Goal: Navigation & Orientation: Understand site structure

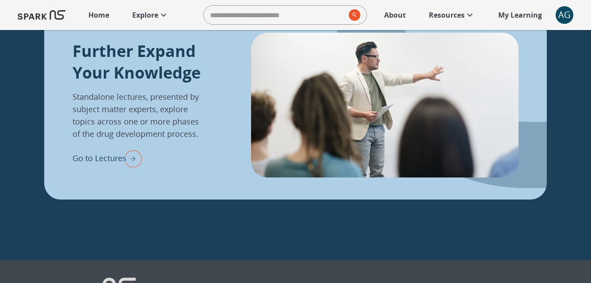
scroll to position [1066, 0]
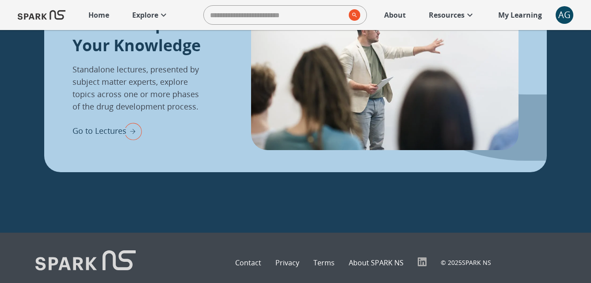
click at [393, 17] on p "About" at bounding box center [395, 15] width 22 height 11
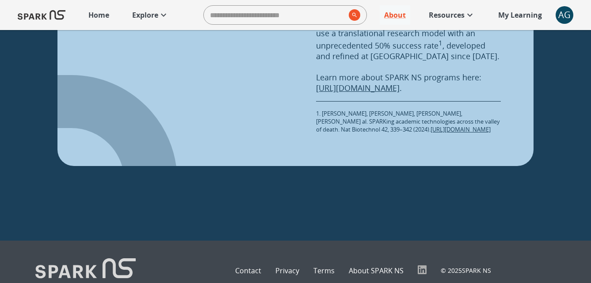
scroll to position [1244, 0]
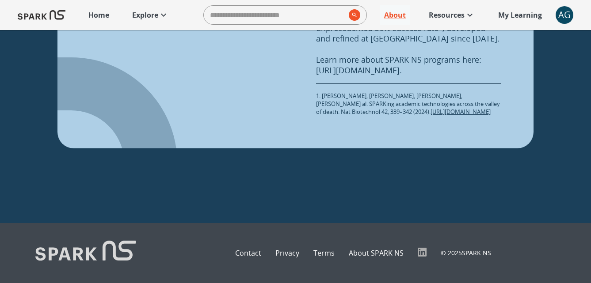
click at [251, 257] on p "Contact" at bounding box center [248, 253] width 26 height 11
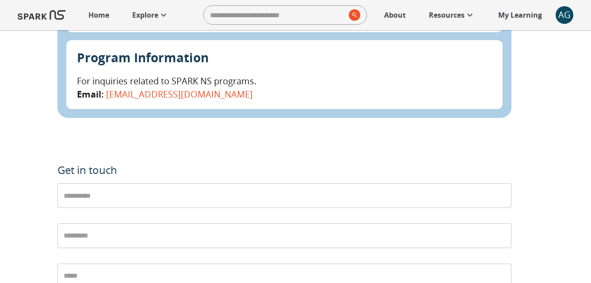
scroll to position [512, 0]
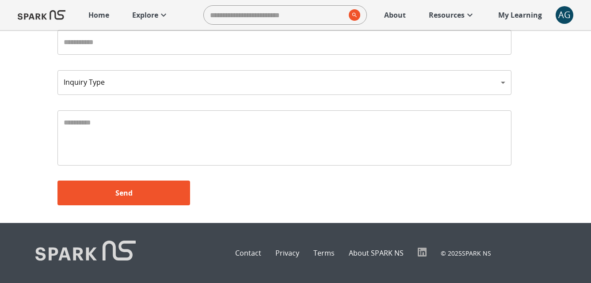
click at [294, 255] on p "Privacy" at bounding box center [287, 253] width 24 height 11
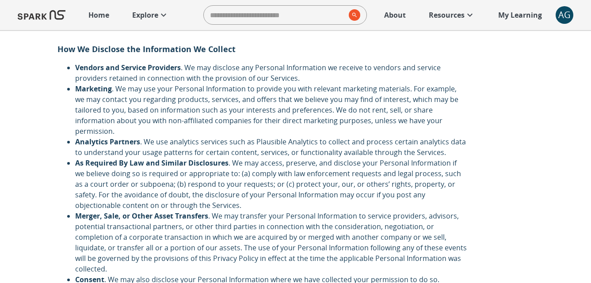
scroll to position [1059, 0]
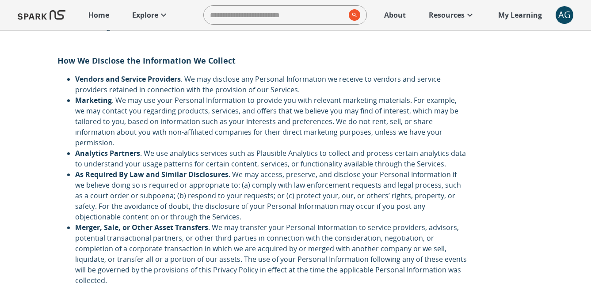
click at [448, 18] on p "Resources" at bounding box center [447, 15] width 36 height 11
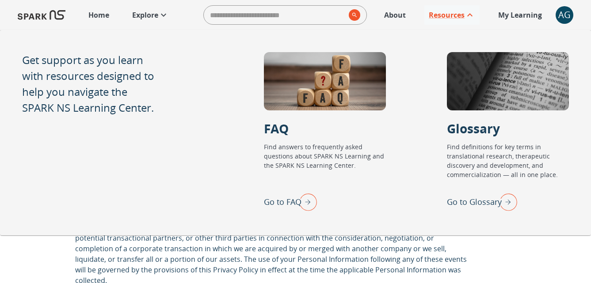
click at [308, 200] on img "Go to FAQ" at bounding box center [306, 202] width 22 height 23
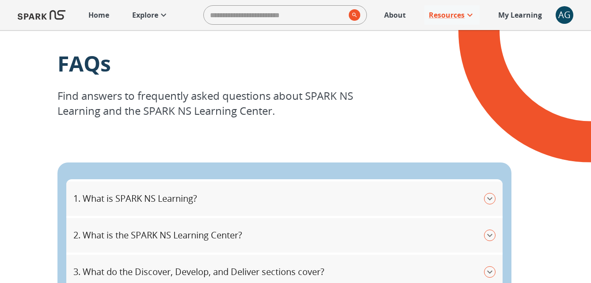
click at [496, 204] on button "1. What is SPARK NS Learning?" at bounding box center [284, 199] width 436 height 34
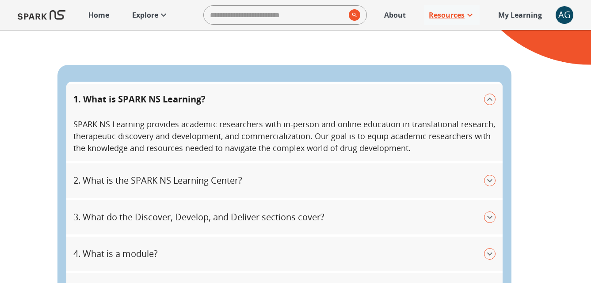
scroll to position [126, 0]
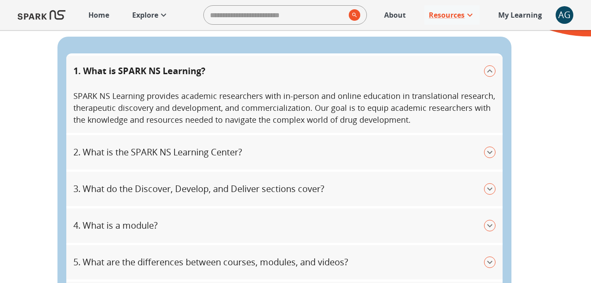
click at [160, 14] on icon at bounding box center [163, 15] width 11 height 11
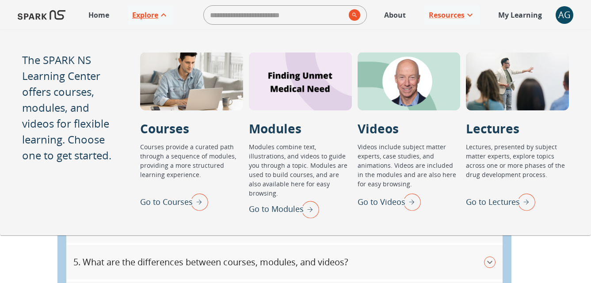
click at [160, 14] on icon at bounding box center [163, 15] width 11 height 11
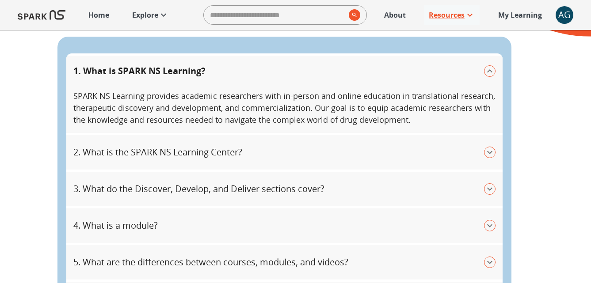
click at [109, 17] on p "Home" at bounding box center [98, 15] width 21 height 11
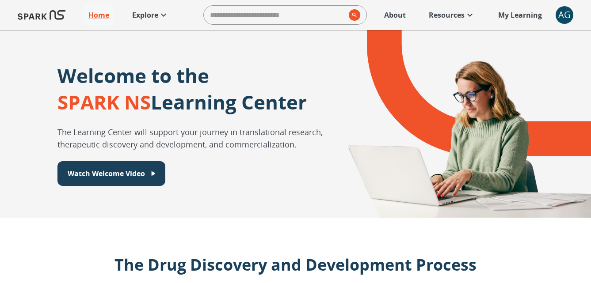
click at [436, 15] on p "Resources" at bounding box center [447, 15] width 36 height 11
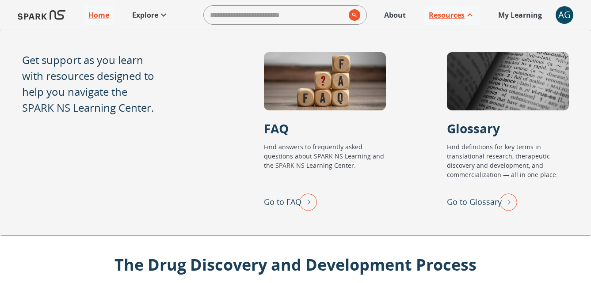
click at [436, 15] on p "Resources" at bounding box center [447, 15] width 36 height 11
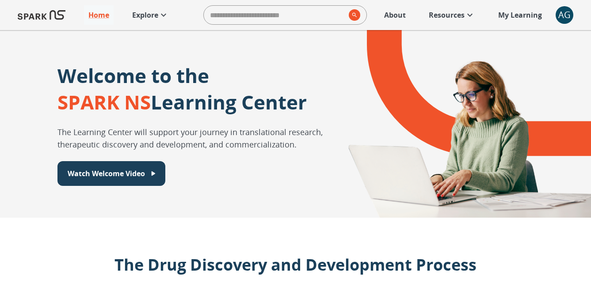
click at [505, 11] on p "My Learning" at bounding box center [520, 15] width 44 height 11
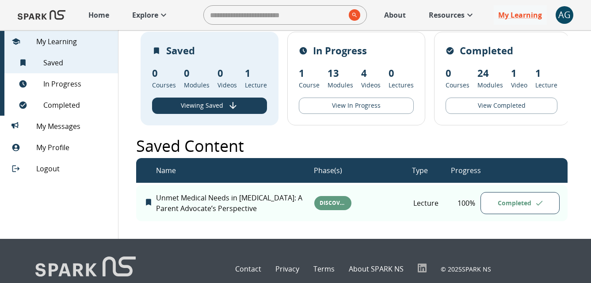
scroll to position [14, 0]
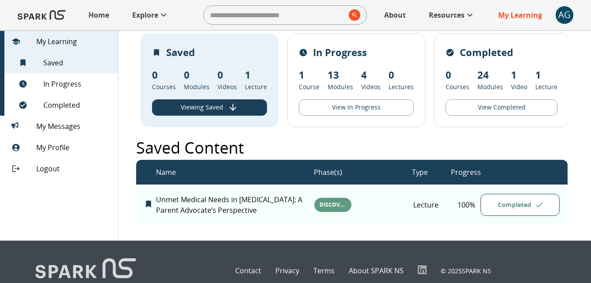
click at [173, 258] on div "Contact Privacy Terms About SPARK NS © 2025 SPARK NS" at bounding box center [295, 271] width 591 height 60
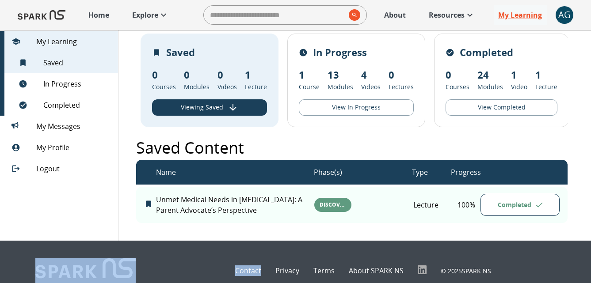
click at [173, 258] on div "Contact Privacy Terms About SPARK NS © 2025 SPARK NS" at bounding box center [295, 271] width 591 height 60
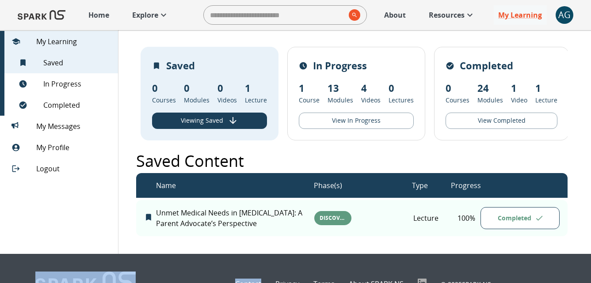
scroll to position [0, 0]
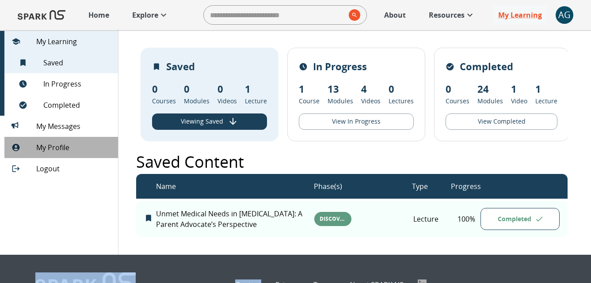
click at [81, 155] on div "My Profile" at bounding box center [61, 147] width 114 height 21
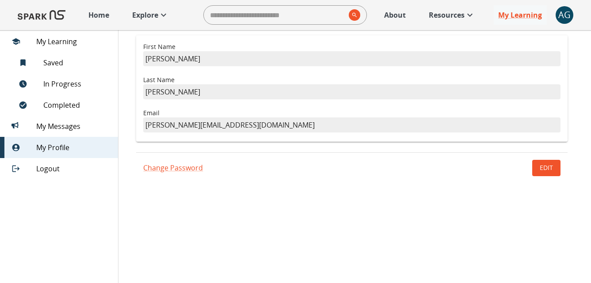
scroll to position [13, 0]
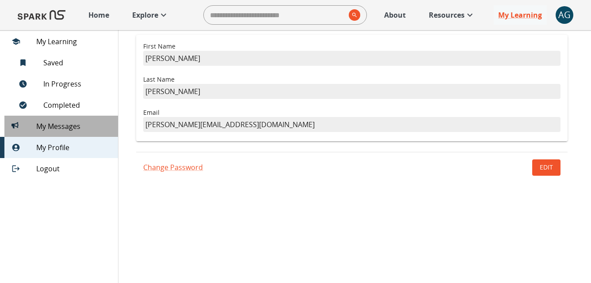
click at [61, 122] on span "My Messages 0" at bounding box center [73, 126] width 75 height 11
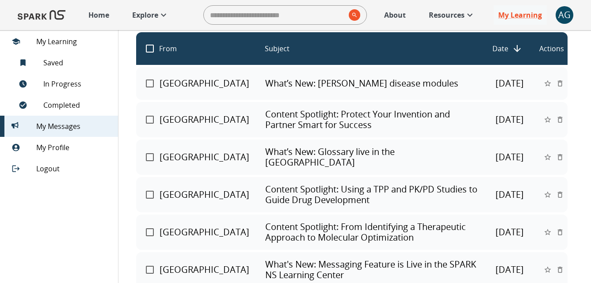
scroll to position [48, 0]
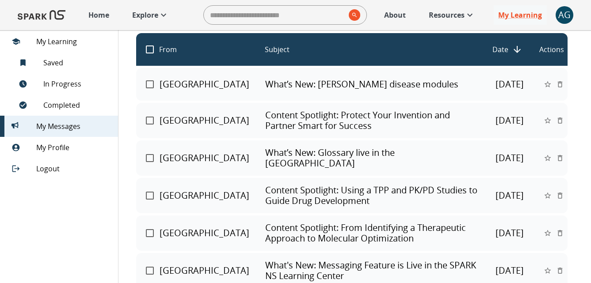
click at [166, 18] on icon at bounding box center [163, 15] width 11 height 11
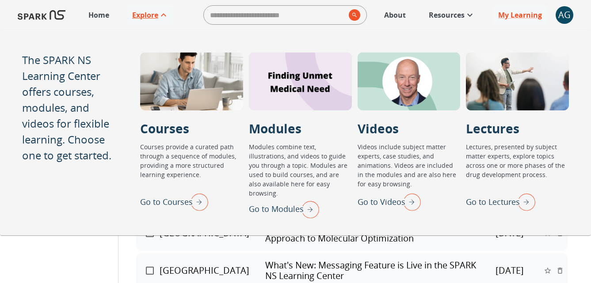
click at [497, 246] on div "SPARK NS Learning Center Content Spotlight: From Identifying a Therapeutic Appr…" at bounding box center [351, 233] width 431 height 35
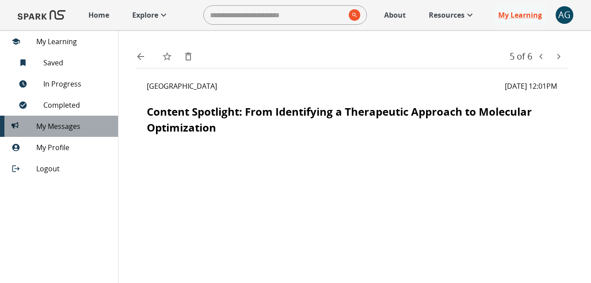
click at [55, 127] on span "My Messages 0" at bounding box center [73, 126] width 75 height 11
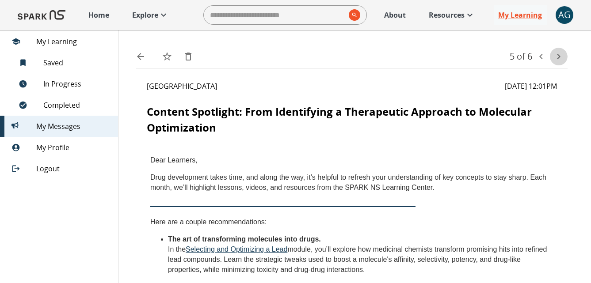
click at [556, 54] on icon "text" at bounding box center [558, 56] width 11 height 11
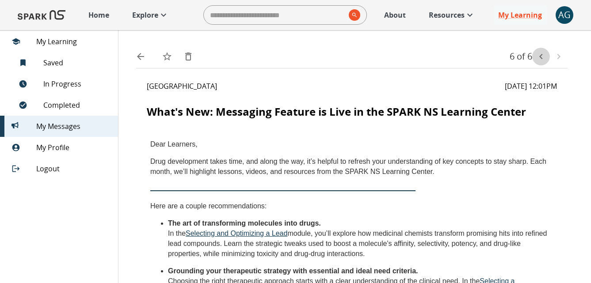
click at [542, 58] on icon "previous" at bounding box center [540, 56] width 3 height 5
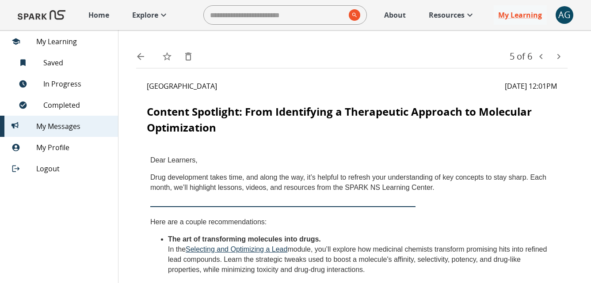
click at [542, 58] on icon "previous" at bounding box center [540, 56] width 3 height 5
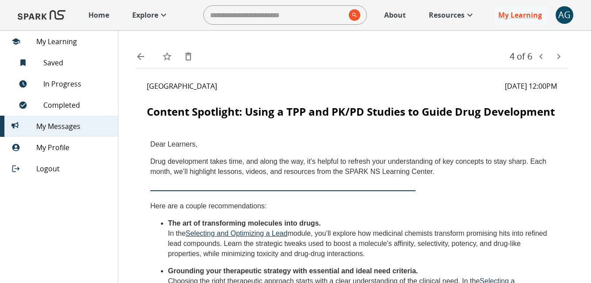
click at [542, 58] on icon "previous" at bounding box center [540, 56] width 3 height 5
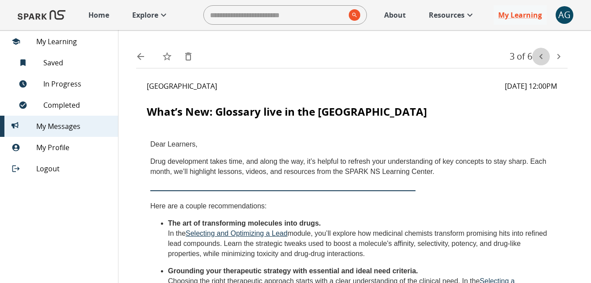
click at [542, 58] on icon "previous" at bounding box center [540, 56] width 3 height 5
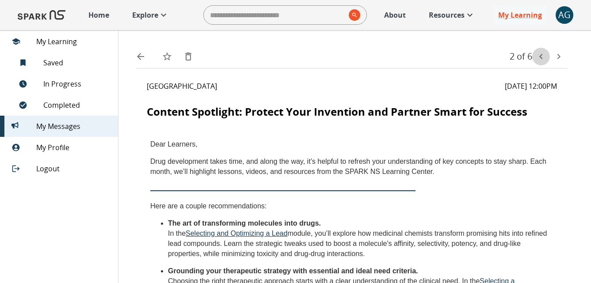
click at [542, 58] on icon "previous" at bounding box center [540, 56] width 3 height 5
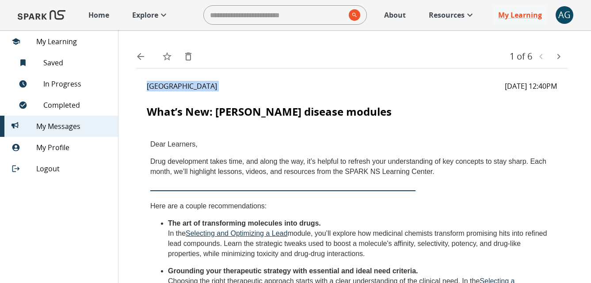
click at [542, 58] on div "1 of 6" at bounding box center [539, 57] width 58 height 18
click at [496, 128] on div "SPARK NS Learning Center [DATE] 12:40PM What’s New: [PERSON_NAME] disease modul…" at bounding box center [351, 248] width 431 height 335
click at [558, 59] on icon "text" at bounding box center [558, 56] width 11 height 11
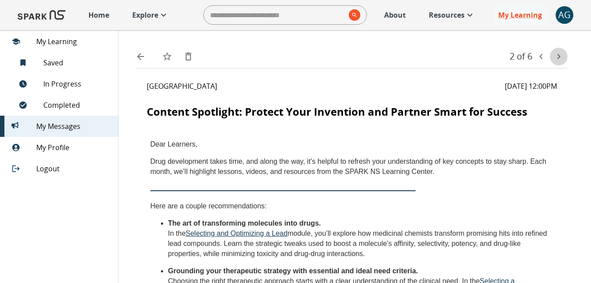
click at [558, 59] on icon "text" at bounding box center [558, 56] width 11 height 11
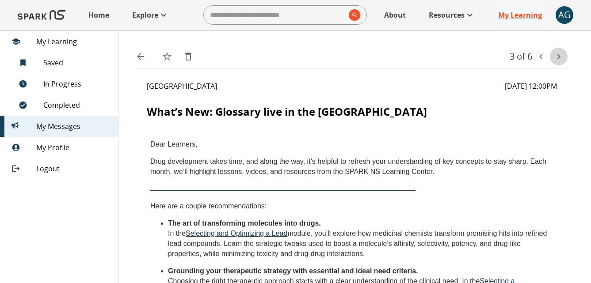
click at [558, 59] on icon "text" at bounding box center [558, 56] width 11 height 11
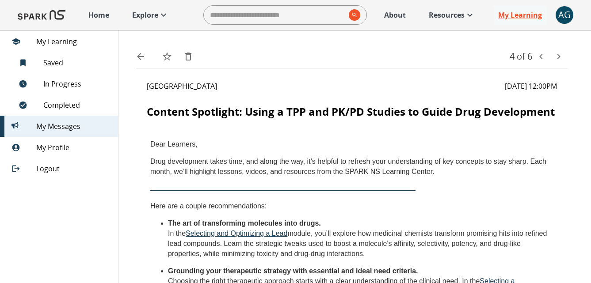
click at [558, 59] on icon "text" at bounding box center [558, 56] width 11 height 11
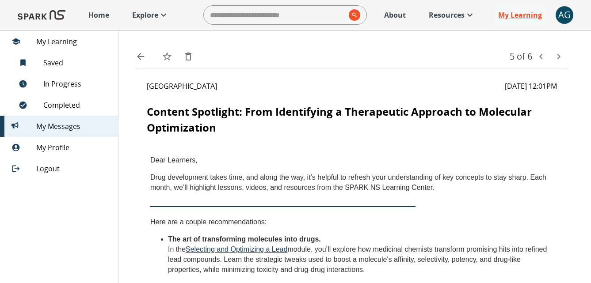
click at [558, 59] on icon "text" at bounding box center [558, 56] width 11 height 11
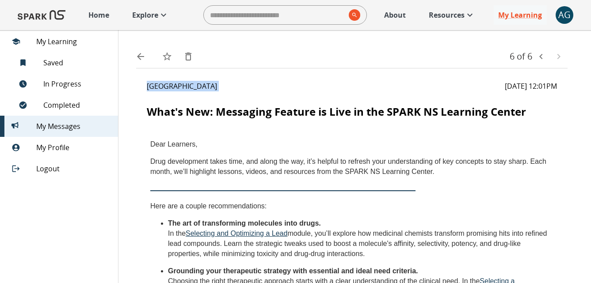
click at [558, 59] on div "6 of 6" at bounding box center [539, 57] width 58 height 18
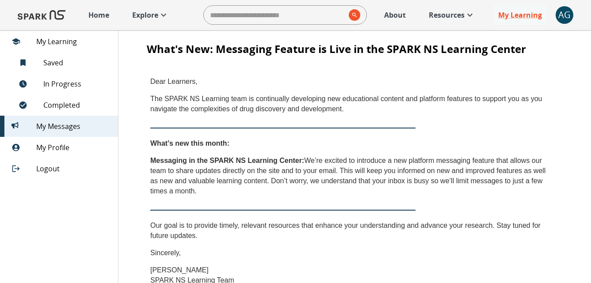
scroll to position [60, 0]
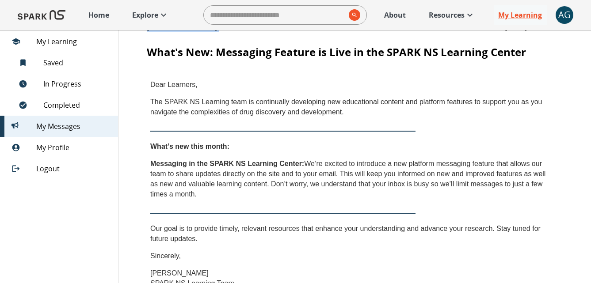
click at [61, 45] on span "My Learning" at bounding box center [73, 41] width 75 height 11
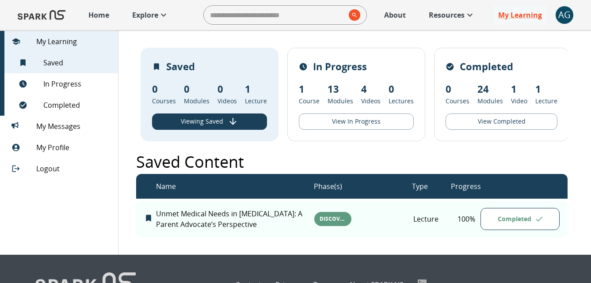
click at [48, 148] on span "My Profile" at bounding box center [73, 147] width 75 height 11
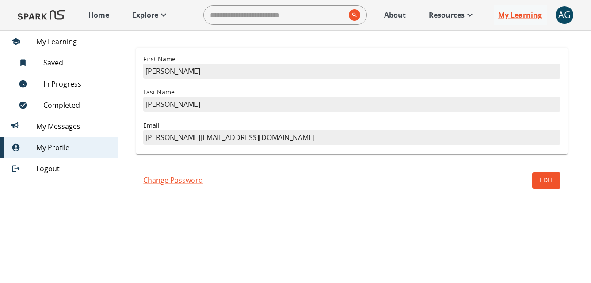
click at [61, 149] on span "My Profile" at bounding box center [73, 147] width 75 height 11
click at [100, 17] on p "Home" at bounding box center [98, 15] width 21 height 11
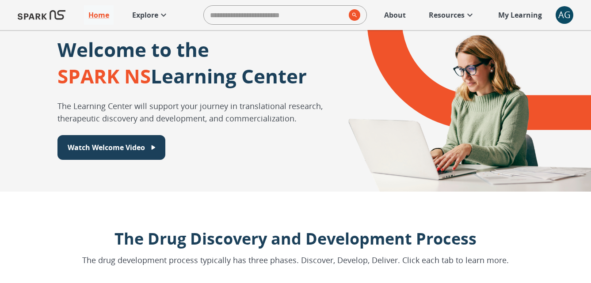
scroll to position [23, 0]
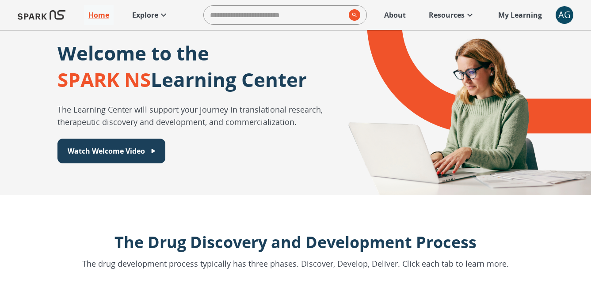
click at [166, 23] on link "Explore" at bounding box center [151, 14] width 46 height 19
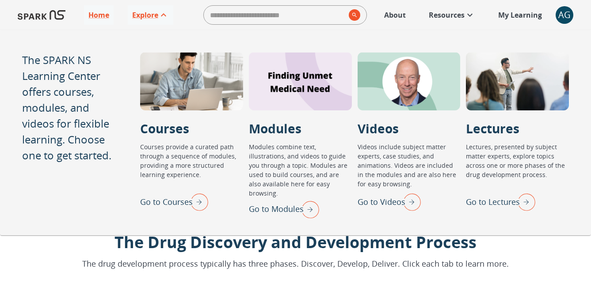
click at [524, 204] on img "Go to Lectures" at bounding box center [524, 202] width 22 height 23
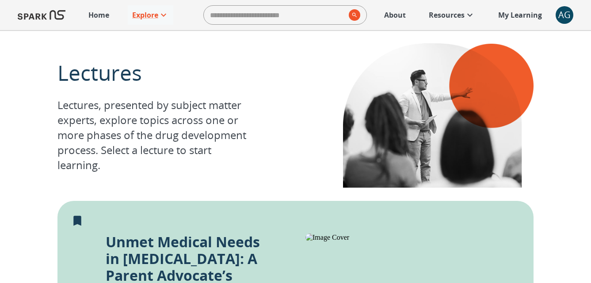
click at [104, 18] on p "Home" at bounding box center [98, 15] width 21 height 11
